Goal: Task Accomplishment & Management: Manage account settings

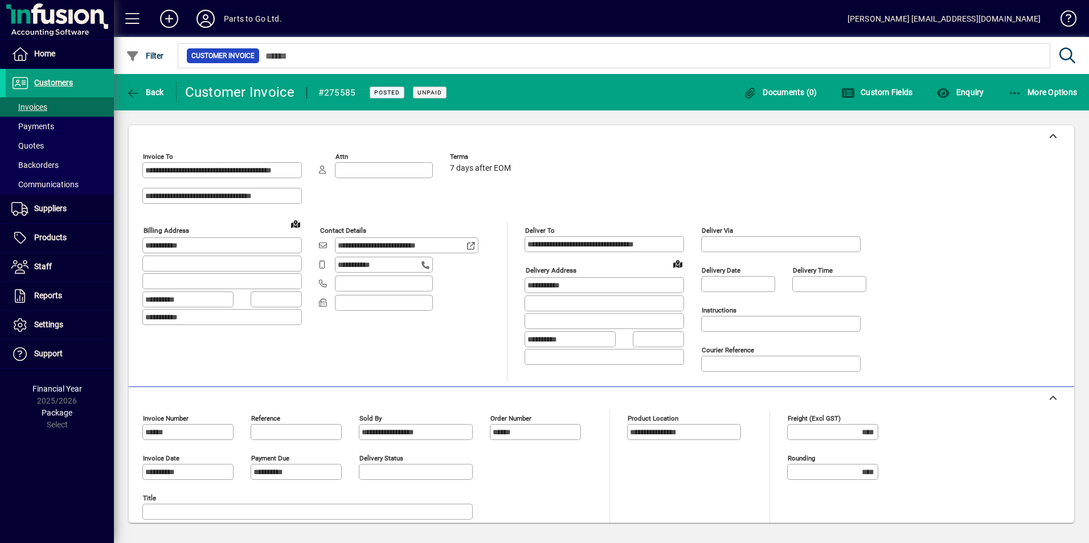
scroll to position [171, 0]
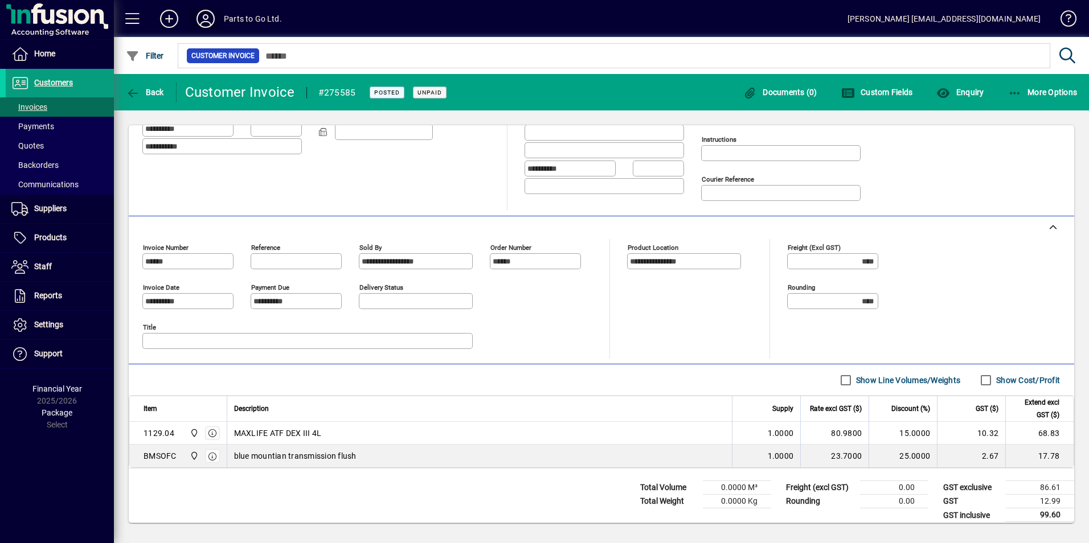
click at [209, 19] on icon at bounding box center [205, 19] width 23 height 18
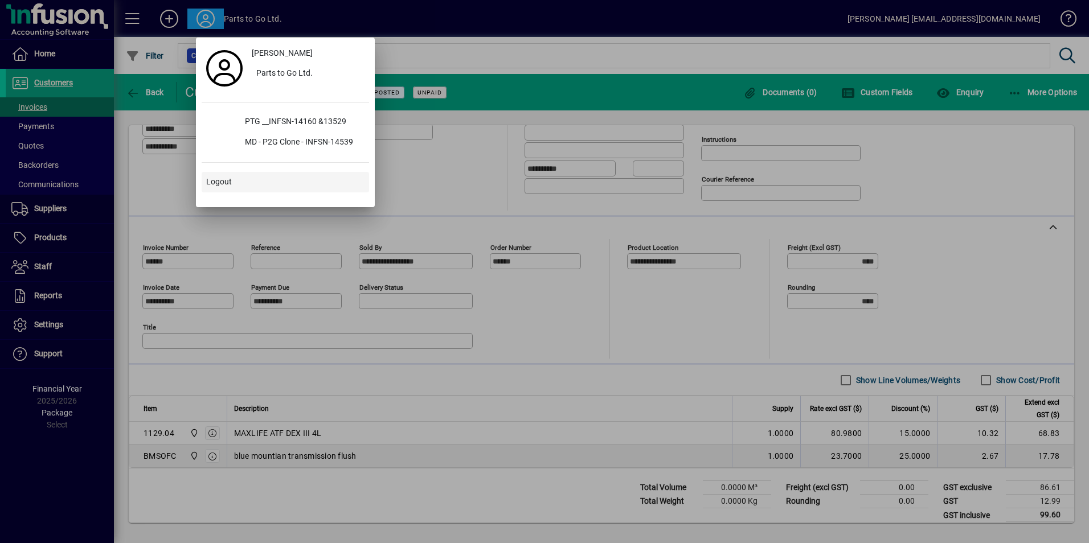
click at [249, 183] on span at bounding box center [285, 182] width 167 height 27
